Goal: Find specific page/section: Find specific page/section

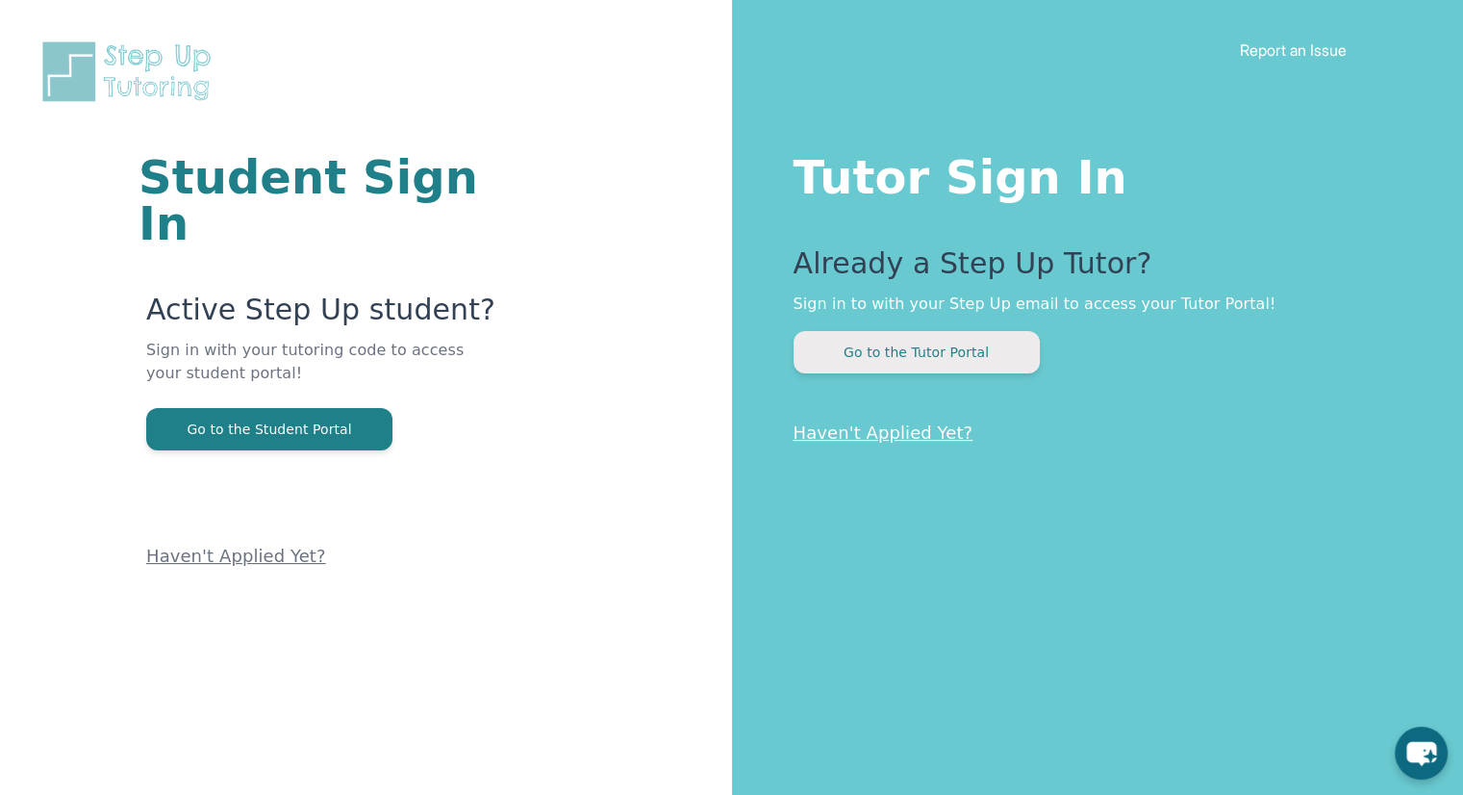
click at [881, 359] on button "Go to the Tutor Portal" at bounding box center [917, 352] width 246 height 42
